Goal: Task Accomplishment & Management: Complete application form

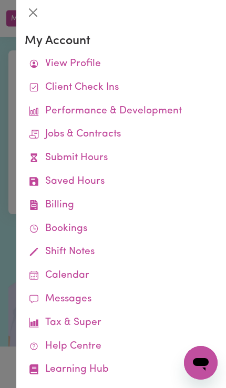
click at [9, 152] on div at bounding box center [113, 194] width 226 height 388
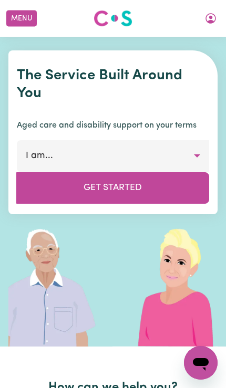
click at [22, 22] on button "Menu" at bounding box center [21, 19] width 30 height 16
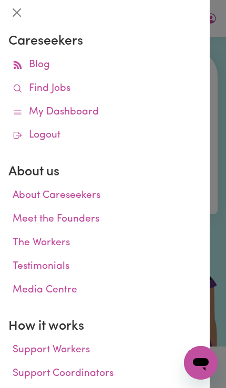
click at [20, 91] on icon at bounding box center [18, 89] width 10 height 10
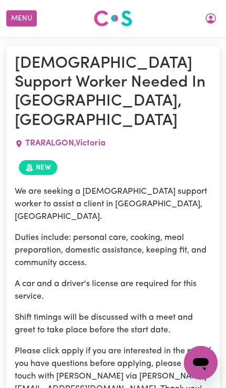
scroll to position [548, 0]
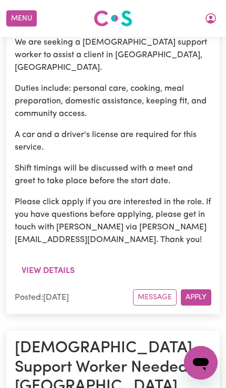
click at [207, 21] on icon "My Account" at bounding box center [211, 18] width 11 height 11
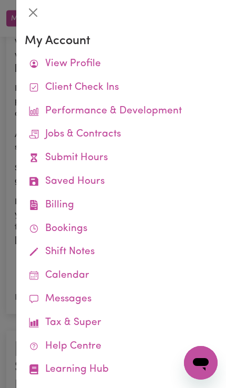
click at [40, 154] on link "Submit Hours" at bounding box center [121, 159] width 193 height 24
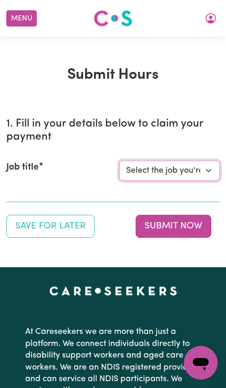
click at [199, 177] on select "Select the job you're submitting hours for... [[PERSON_NAME]] Support Worker Ne…" at bounding box center [169, 171] width 100 height 20
select select "14115"
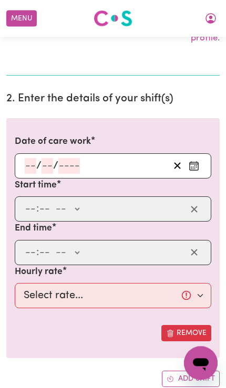
scroll to position [301, 0]
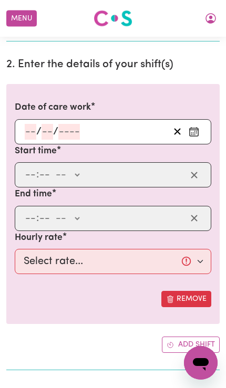
click at [199, 130] on icon "Enter the date of care work" at bounding box center [194, 132] width 11 height 11
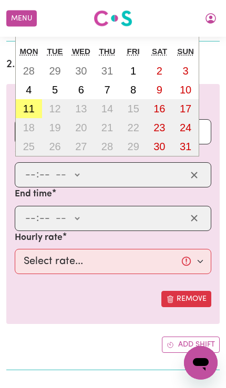
click at [24, 103] on abbr "11" at bounding box center [29, 109] width 12 height 12
type input "[DATE]"
type input "11"
type input "8"
type input "2025"
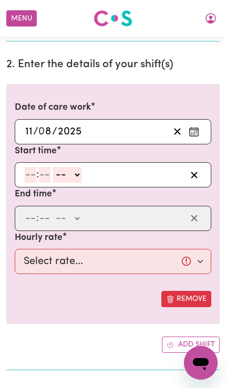
click at [26, 173] on input "number" at bounding box center [31, 175] width 12 height 16
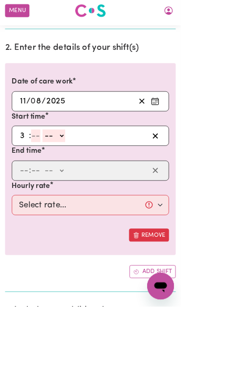
type input "3"
type input "0"
click at [69, 171] on select "-- AM PM" at bounding box center [65, 175] width 28 height 16
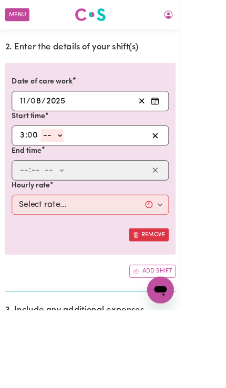
select select "pm"
type input "15:00"
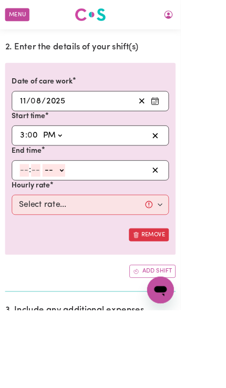
click at [29, 215] on input "number" at bounding box center [31, 214] width 12 height 16
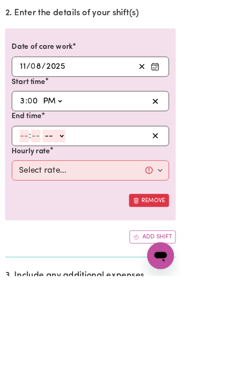
type input "8"
type input "0"
click at [66, 206] on select "-- AM PM" at bounding box center [66, 214] width 28 height 16
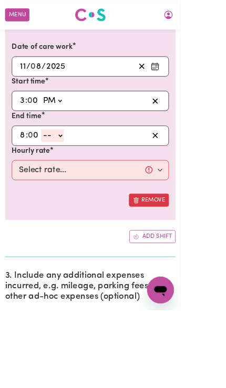
select select "pm"
type input "20:00"
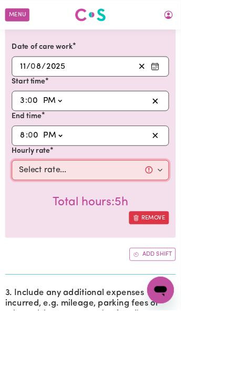
click at [37, 210] on select "Select rate... $57.17 (Weekday) $77.96 ([DATE]) $103.95 ([DATE]) $129.94 (Publi…" at bounding box center [113, 213] width 197 height 25
select select "57.17-Weekday"
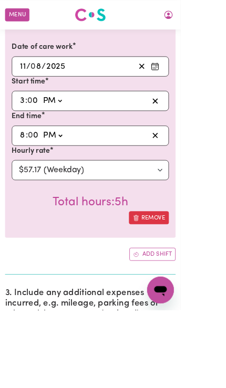
click at [203, 315] on button "Add shift" at bounding box center [191, 319] width 58 height 16
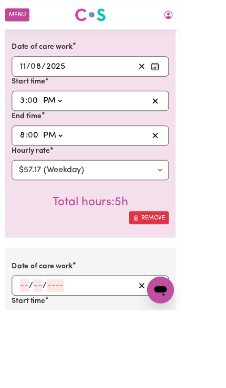
click at [201, 355] on button "Enter the date of care work" at bounding box center [194, 358] width 17 height 16
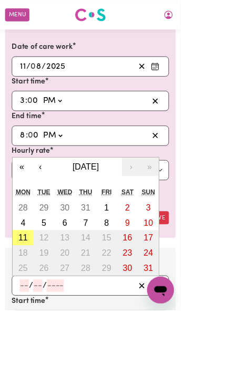
click at [25, 294] on abbr "11" at bounding box center [29, 298] width 12 height 12
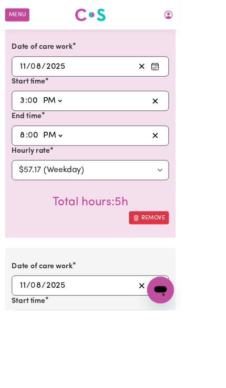
type input "[DATE]"
type input "11"
type input "8"
type input "2025"
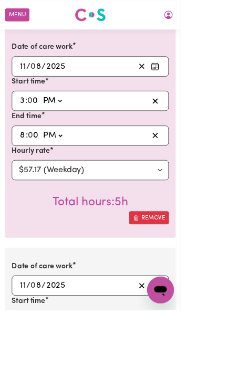
scroll to position [374, 0]
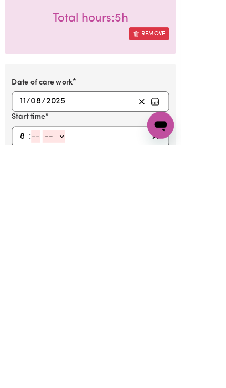
type input "8"
type input "0"
click at [68, 370] on select "-- AM PM" at bounding box center [66, 378] width 28 height 16
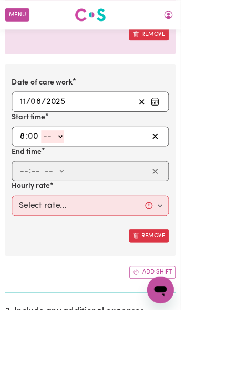
select select "pm"
type input "20:00"
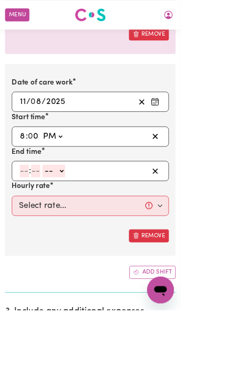
click at [26, 210] on input "number" at bounding box center [31, 214] width 12 height 16
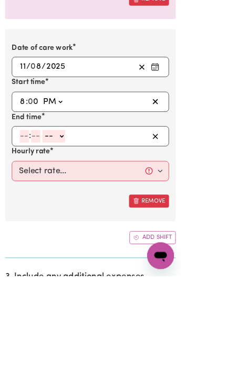
type input "9"
type input "30"
click at [67, 206] on select "-- AM PM" at bounding box center [64, 214] width 28 height 16
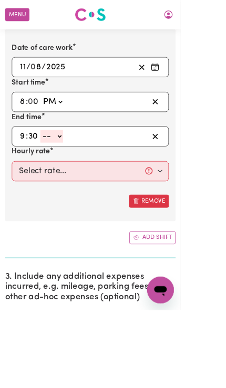
select select "pm"
type input "21:30"
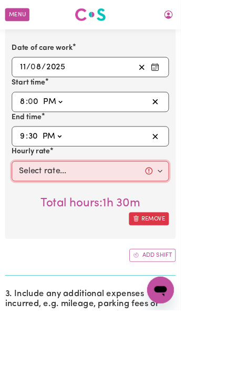
click at [38, 216] on select "Select rate... $57.17 (Weekday) $77.96 ([DATE]) $103.95 ([DATE]) $129.94 (Publi…" at bounding box center [113, 214] width 197 height 25
select select "62.37-EveningCare"
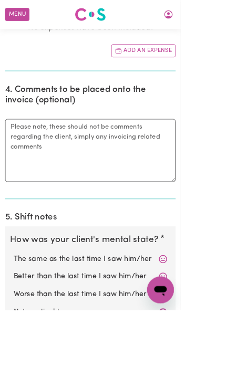
scroll to position [1010, 0]
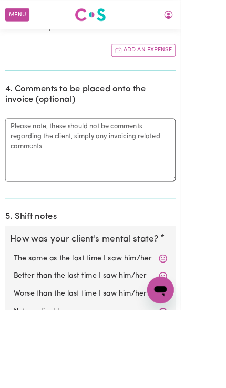
click at [197, 384] on label "Not applicable" at bounding box center [113, 391] width 192 height 14
click at [17, 383] on input "Not applicable" at bounding box center [16, 383] width 1 height 1
radio input "true"
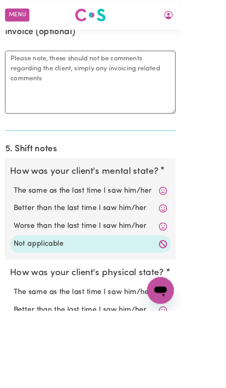
radio input "true"
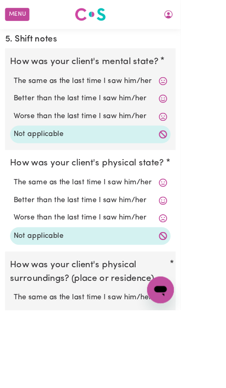
radio input "true"
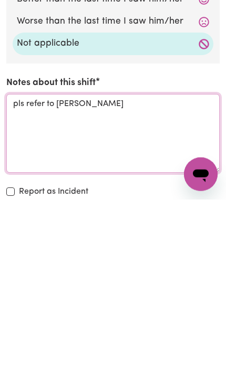
type textarea "pls refer to [PERSON_NAME]"
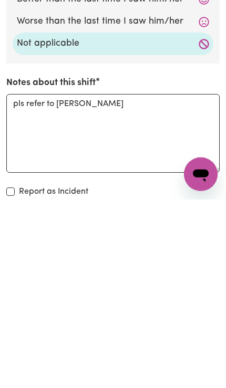
scroll to position [1629, 0]
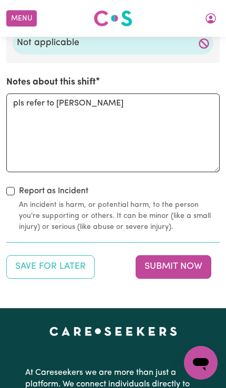
click at [191, 259] on button "Submit Now" at bounding box center [174, 266] width 76 height 23
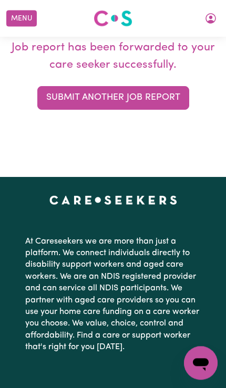
scroll to position [0, 0]
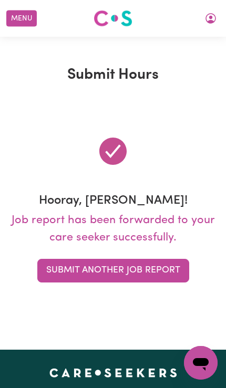
click at [207, 21] on icon "My Account" at bounding box center [210, 18] width 13 height 13
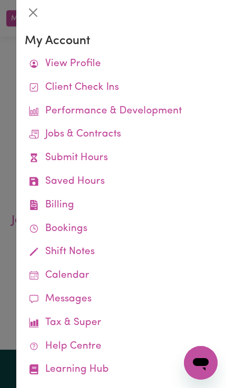
click at [0, 0] on link "Job Reports" at bounding box center [0, 0] width 0 height 0
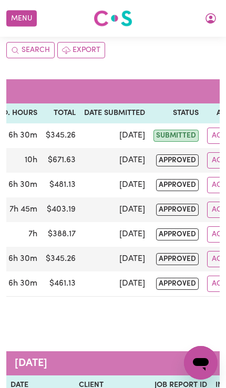
scroll to position [105, 0]
